Goal: Transaction & Acquisition: Purchase product/service

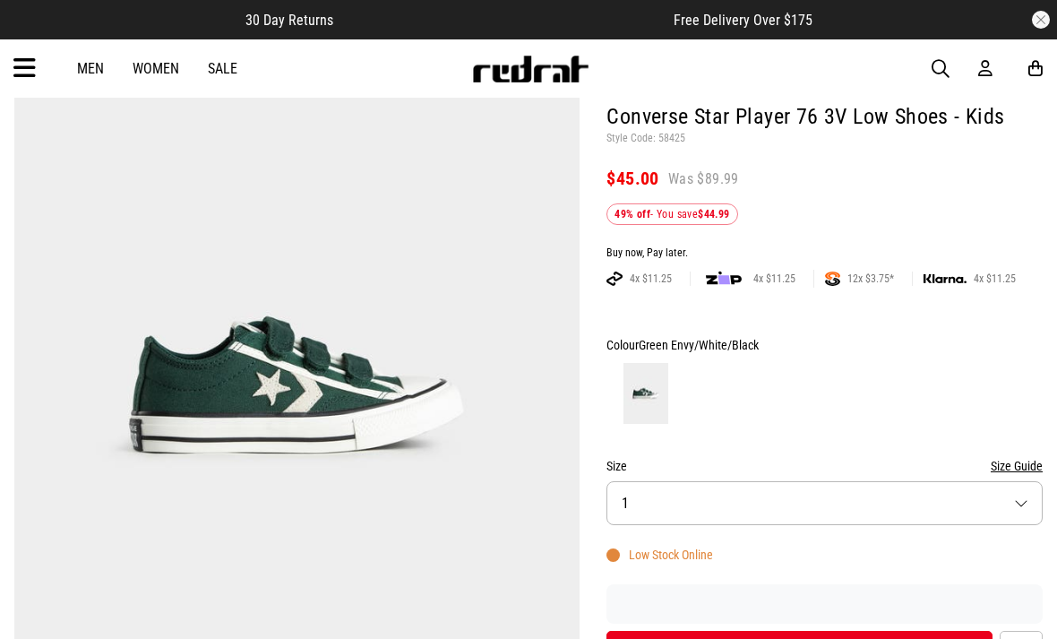
click at [874, 497] on button "Size 1" at bounding box center [824, 503] width 436 height 44
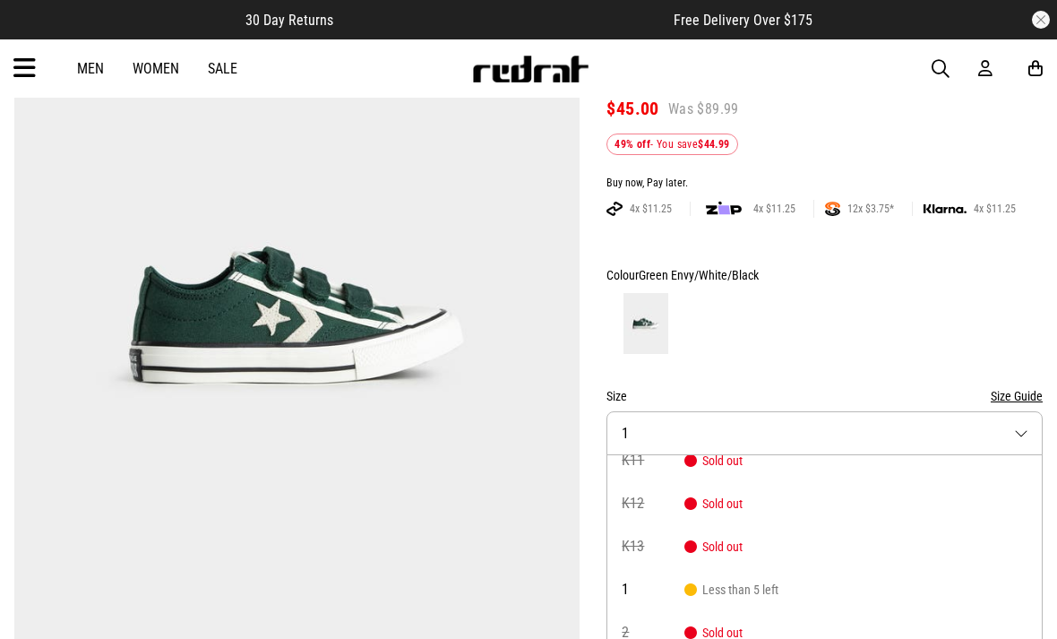
scroll to position [16, 0]
click at [914, 333] on div at bounding box center [824, 323] width 436 height 66
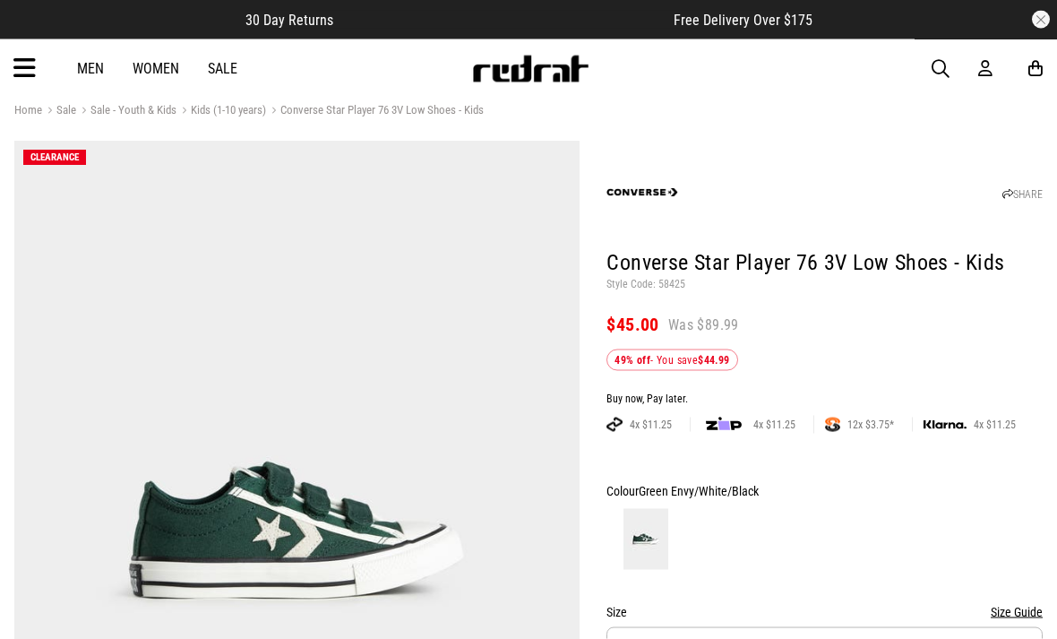
scroll to position [19, 0]
click at [239, 113] on link "Kids (1-10 years)" at bounding box center [221, 110] width 90 height 17
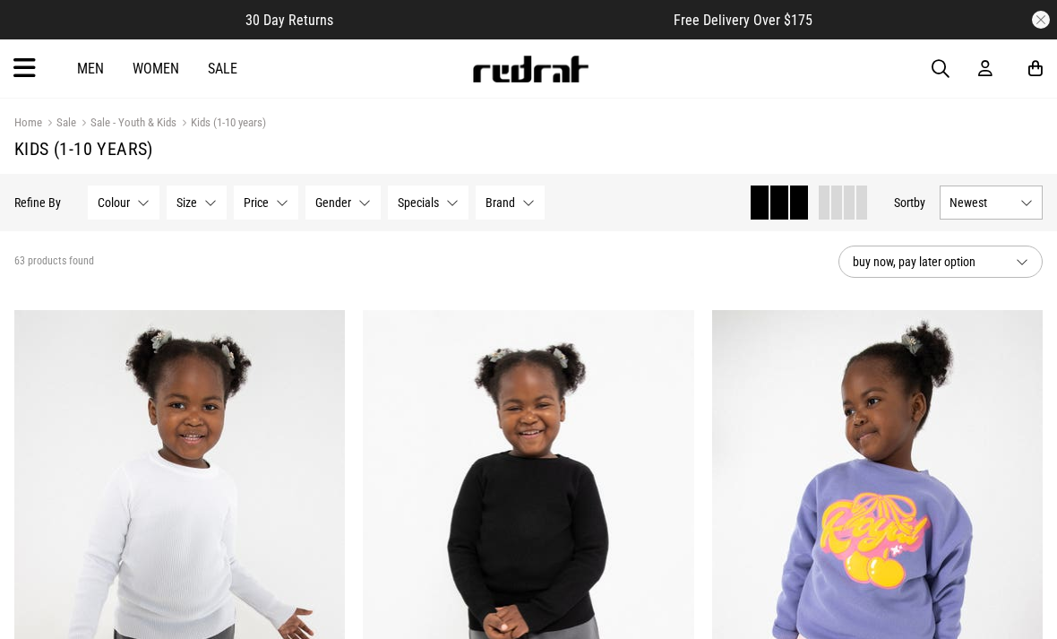
click at [202, 213] on button "Size None selected" at bounding box center [197, 202] width 60 height 34
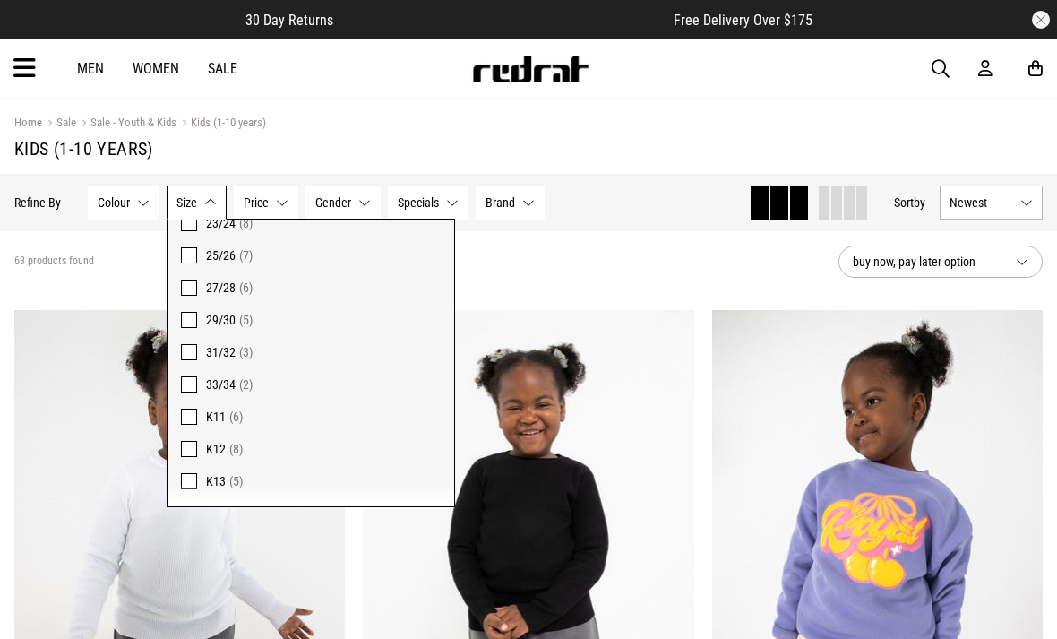
scroll to position [424, 0]
click at [192, 441] on label "K12 (8)" at bounding box center [310, 450] width 287 height 32
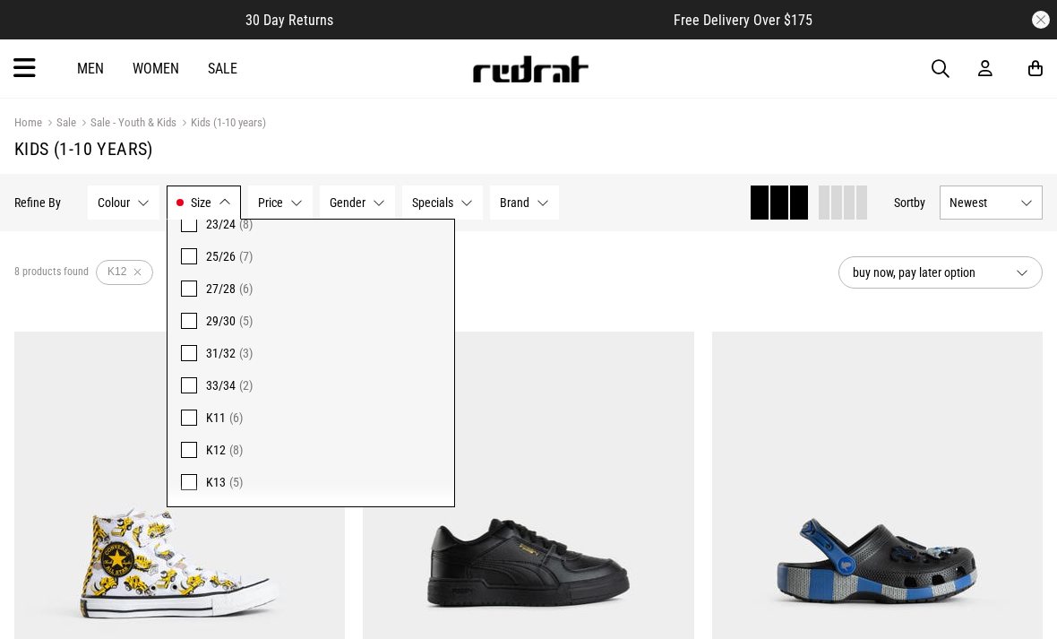
click at [661, 111] on section "Home Sale Sale - Youth & Kids Kids (1-10 years) Kids (1-10 years)" at bounding box center [528, 136] width 1028 height 75
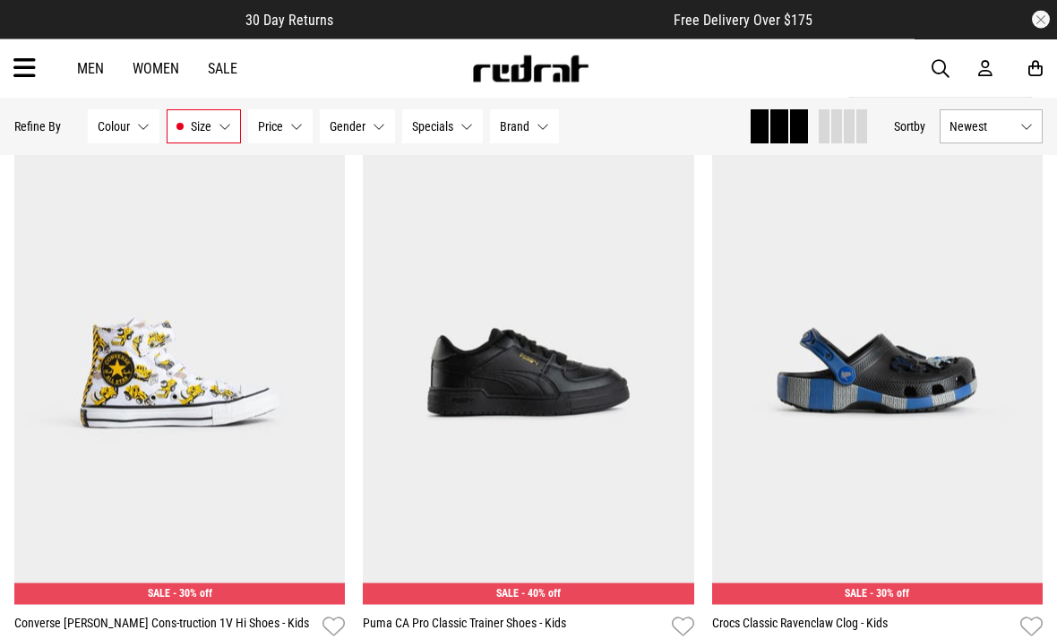
scroll to position [191, 0]
click at [631, 420] on img at bounding box center [528, 373] width 331 height 464
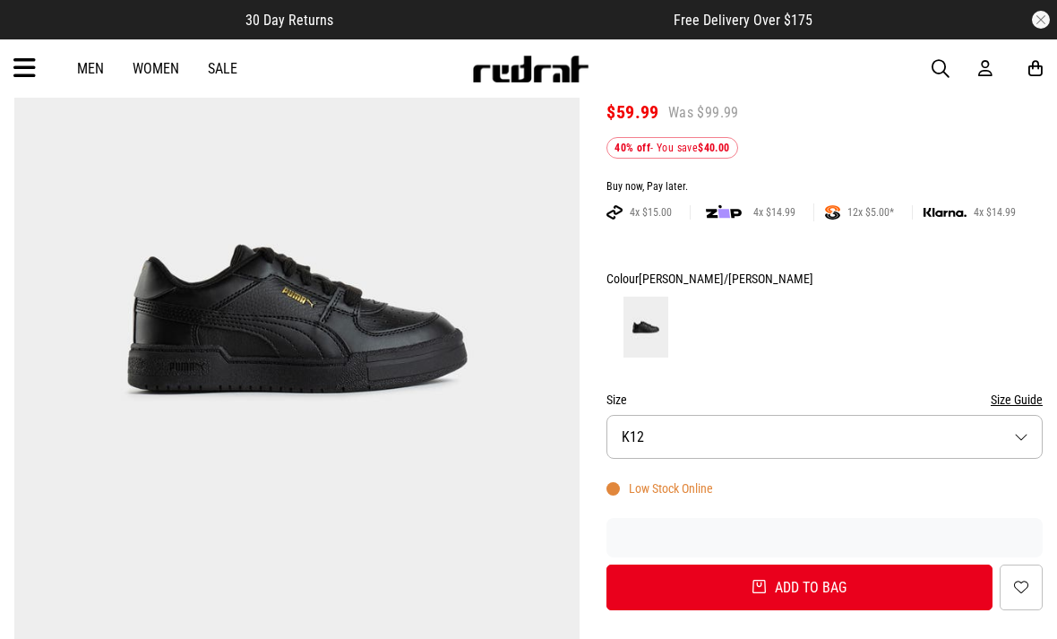
click at [787, 440] on button "Size K12" at bounding box center [824, 437] width 436 height 44
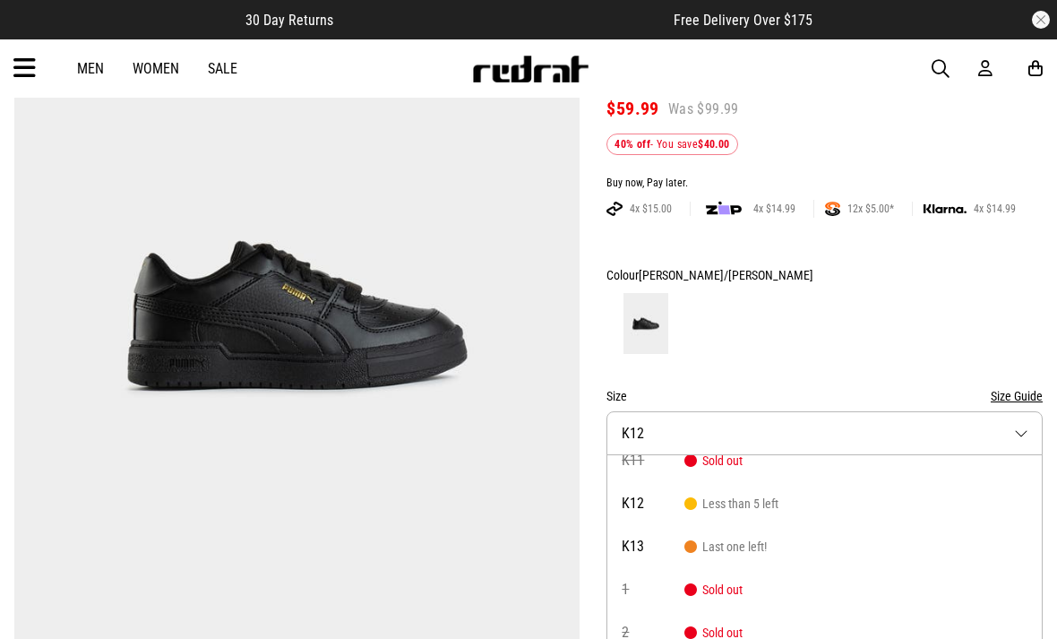
scroll to position [16, 0]
click at [837, 322] on div at bounding box center [824, 323] width 436 height 66
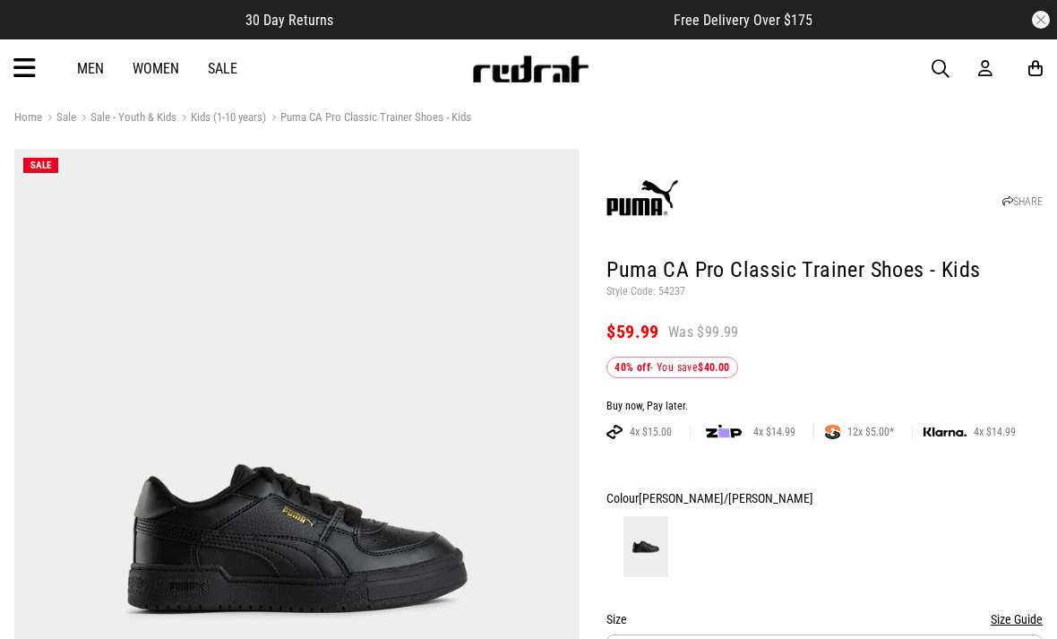
scroll to position [0, 0]
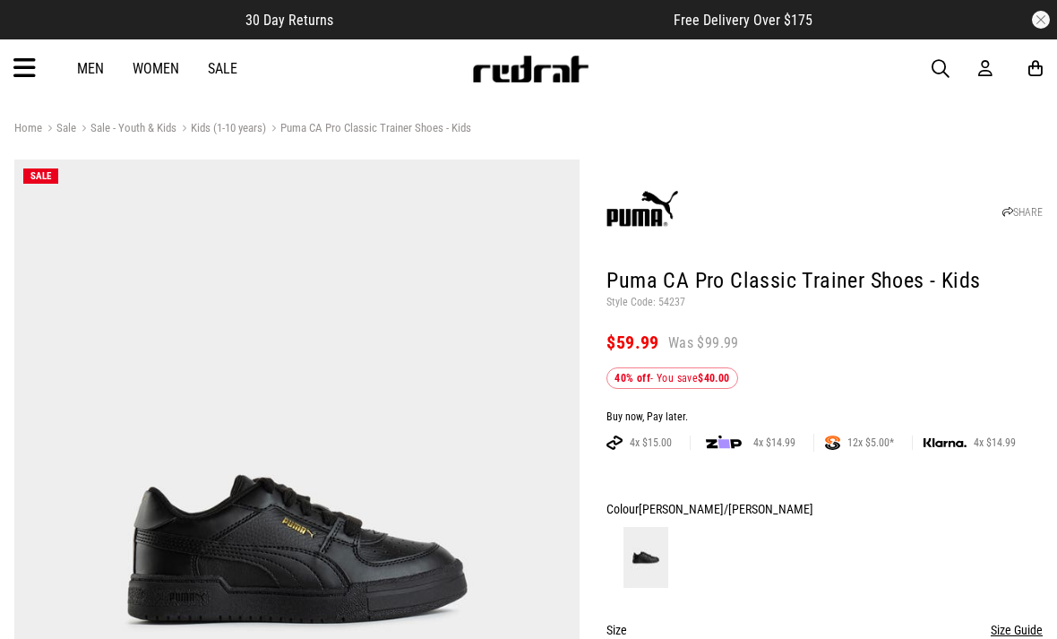
click at [235, 65] on link "Sale" at bounding box center [223, 68] width 30 height 17
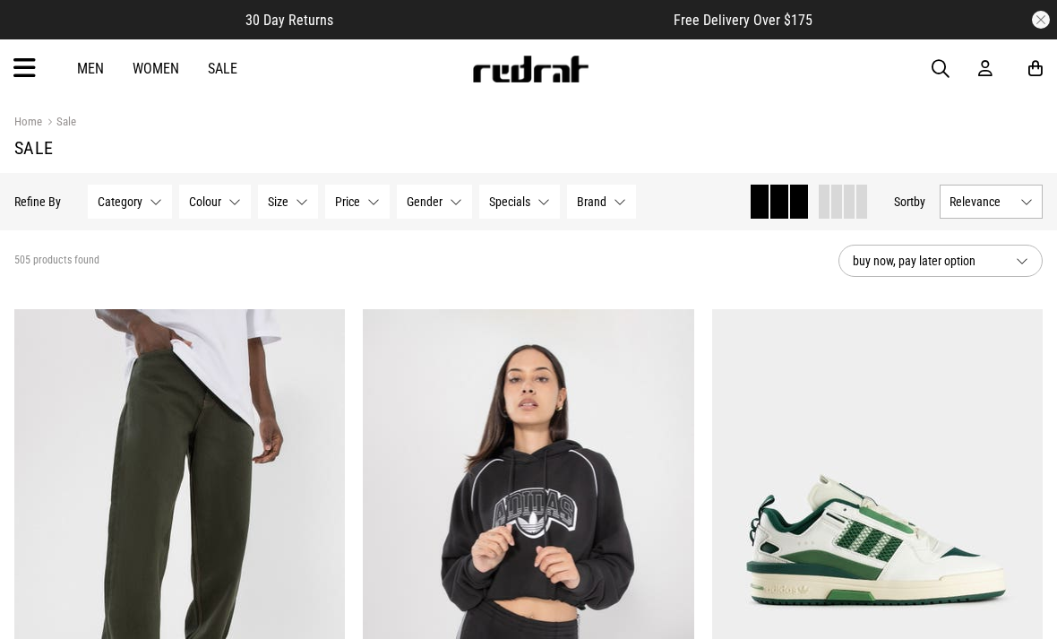
click at [448, 202] on button "Gender None selected" at bounding box center [434, 202] width 75 height 34
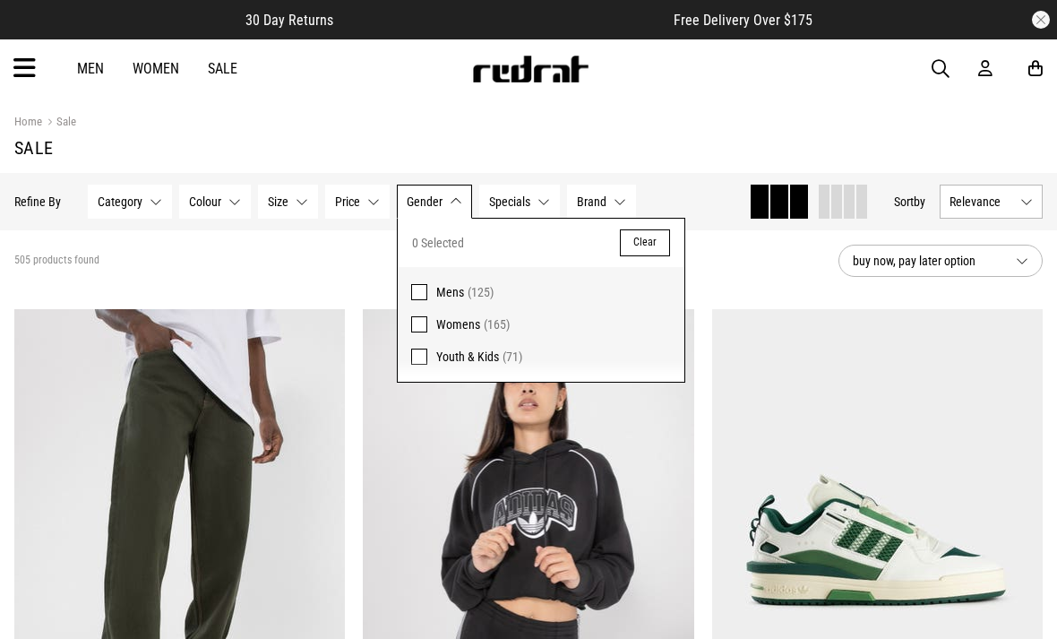
click at [424, 330] on span at bounding box center [419, 324] width 16 height 16
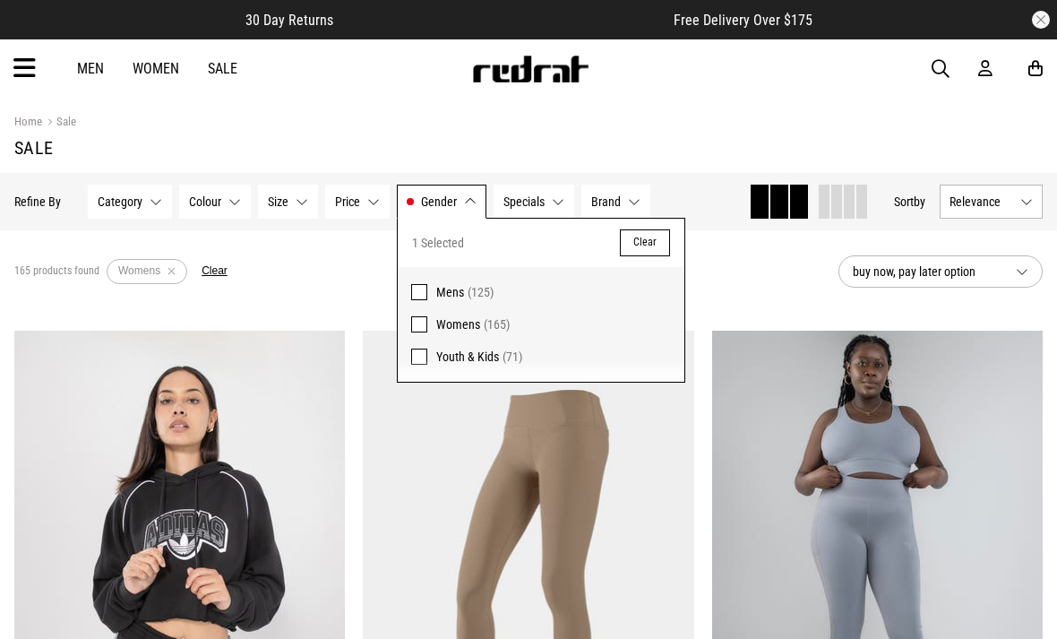
click at [836, 111] on section "Home Sale Sale" at bounding box center [528, 135] width 1028 height 75
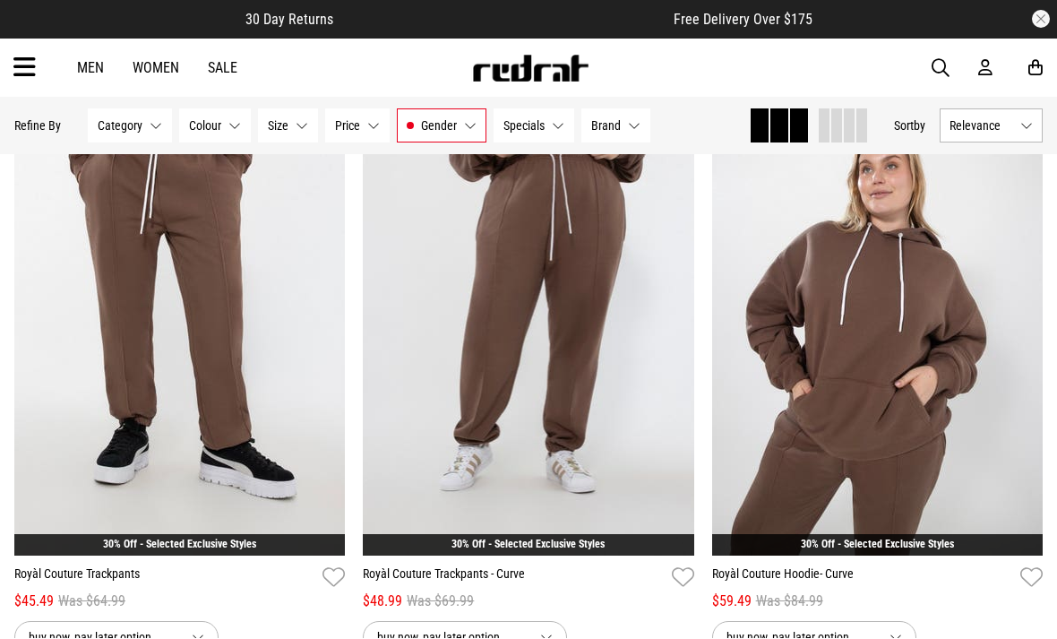
scroll to position [1430, 0]
